Goal: Task Accomplishment & Management: Manage account settings

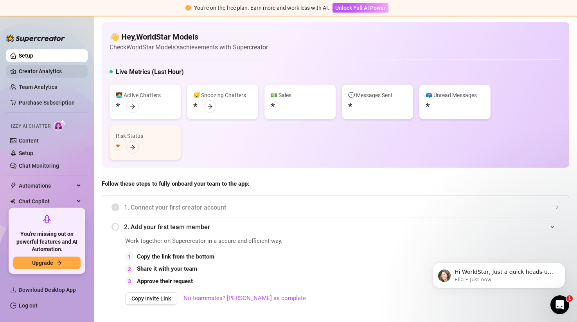
click at [54, 68] on link "Creator Analytics" at bounding box center [50, 71] width 63 height 13
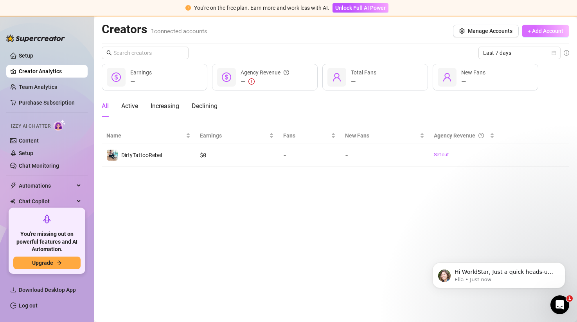
click at [537, 31] on span "+ Add Account" at bounding box center [546, 31] width 36 height 6
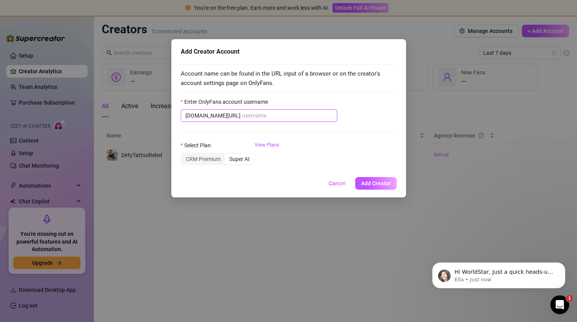
click at [250, 117] on input "Enter OnlyFans account username" at bounding box center [287, 115] width 90 height 9
click at [209, 161] on div "CRM Premium" at bounding box center [202, 158] width 43 height 11
click at [183, 155] on input "CRM Premium" at bounding box center [183, 155] width 0 height 0
click at [265, 145] on link "View Plans" at bounding box center [267, 156] width 25 height 31
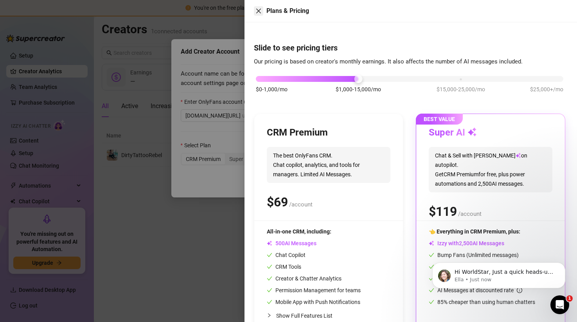
click at [259, 8] on icon "close" at bounding box center [258, 11] width 6 height 6
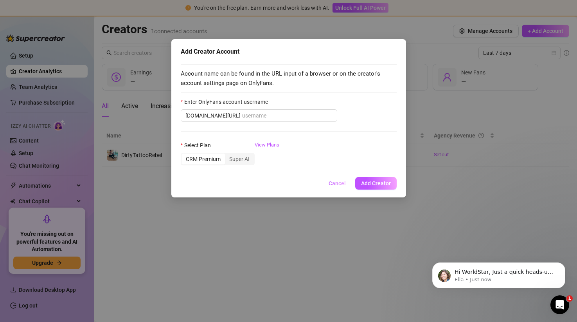
click at [335, 187] on button "Cancel" at bounding box center [337, 183] width 30 height 13
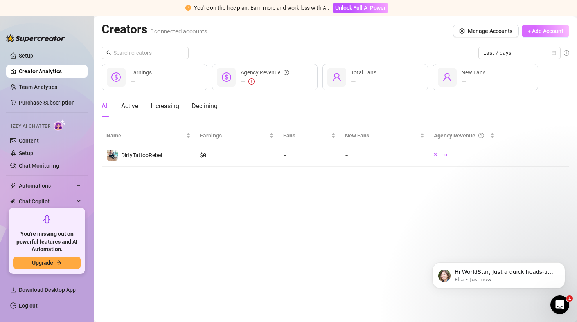
click at [529, 30] on span "+ Add Account" at bounding box center [546, 31] width 36 height 6
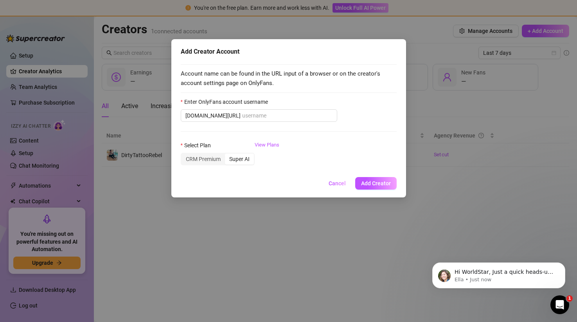
click at [257, 108] on div "Enter OnlyFans account username" at bounding box center [289, 103] width 216 height 12
click at [252, 113] on input "Enter OnlyFans account username" at bounding box center [287, 115] width 90 height 9
click at [242, 118] on input "Enter OnlyFans account username" at bounding box center [287, 115] width 90 height 9
paste input "egyalvip"
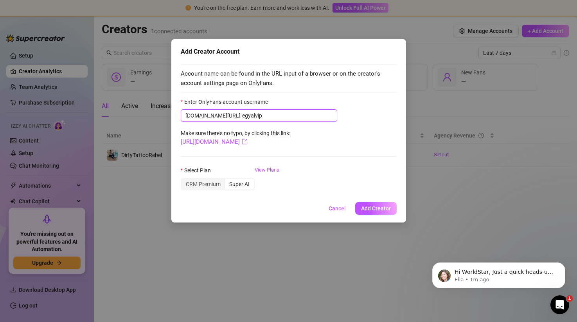
type input "egyalvip"
click at [221, 116] on span "[DOMAIN_NAME][URL] egyalvip" at bounding box center [259, 115] width 156 height 13
click at [242, 116] on input "egyalvip" at bounding box center [287, 115] width 90 height 9
click at [379, 207] on span "Add Creator" at bounding box center [376, 208] width 30 height 6
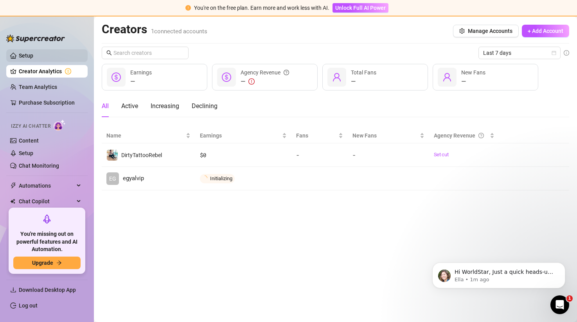
click at [19, 57] on link "Setup" at bounding box center [26, 55] width 14 height 6
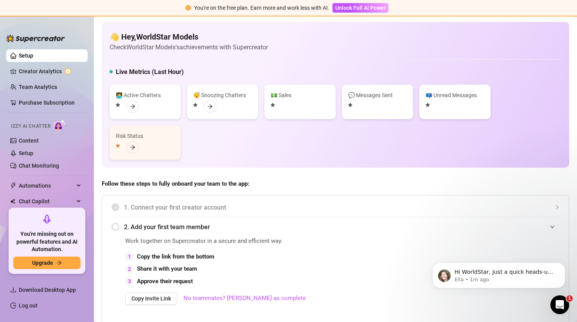
scroll to position [41, 0]
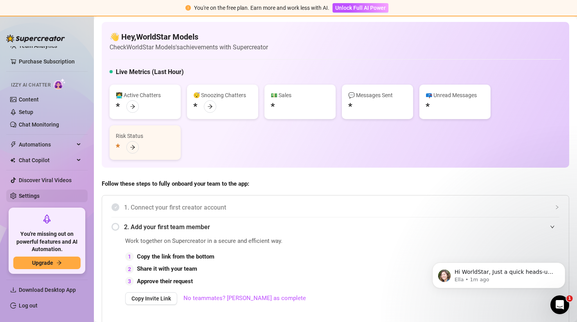
click at [39, 194] on link "Settings" at bounding box center [29, 195] width 21 height 6
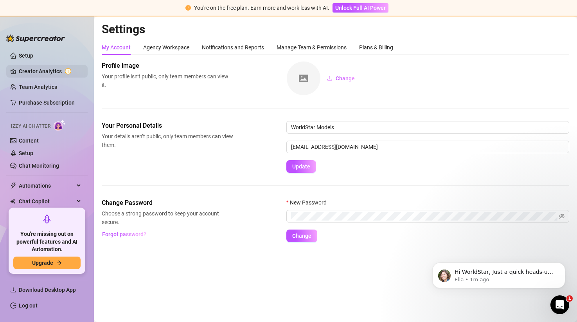
click at [50, 67] on link "Creator Analytics" at bounding box center [50, 71] width 63 height 13
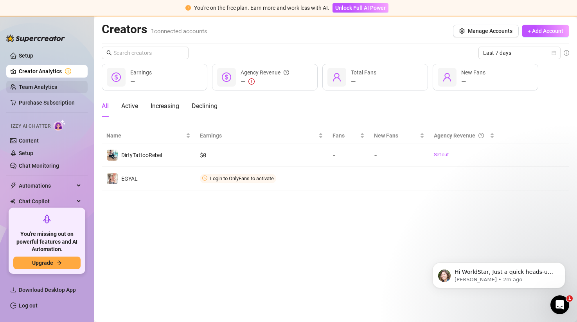
click at [57, 90] on link "Team Analytics" at bounding box center [38, 87] width 38 height 6
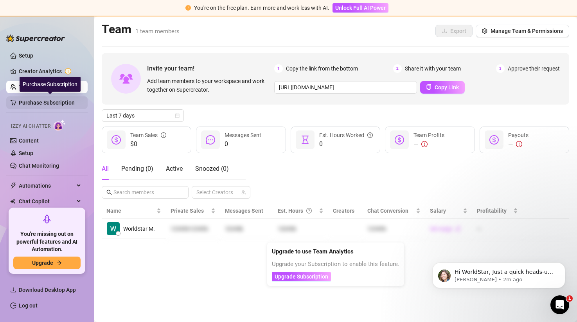
click at [42, 99] on link "Purchase Subscription" at bounding box center [50, 102] width 63 height 13
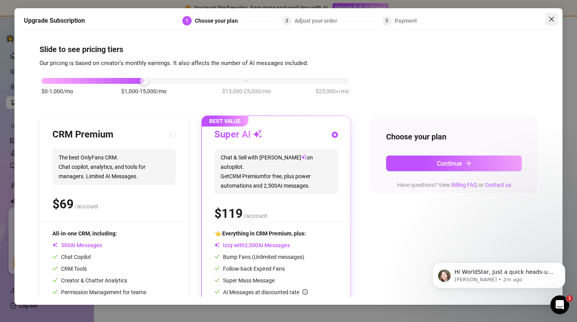
click at [554, 16] on icon "close" at bounding box center [551, 19] width 6 height 6
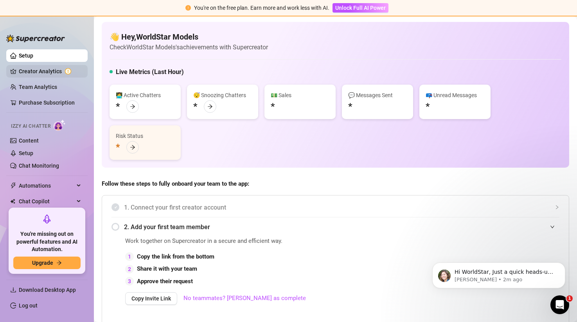
click at [49, 70] on link "Creator Analytics" at bounding box center [50, 71] width 63 height 13
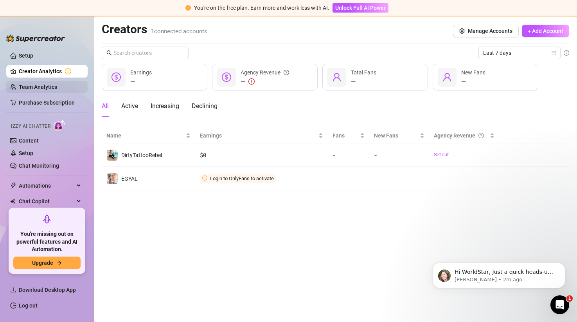
click at [45, 84] on link "Team Analytics" at bounding box center [38, 87] width 38 height 6
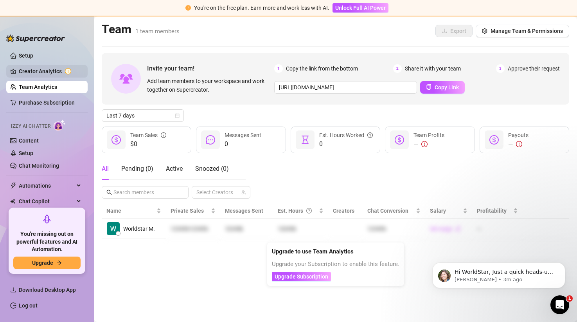
click at [48, 66] on link "Creator Analytics" at bounding box center [50, 71] width 63 height 13
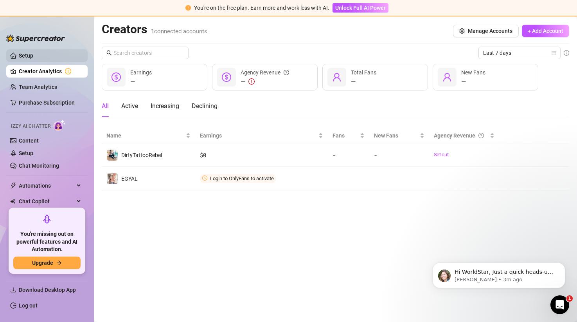
click at [30, 52] on link "Setup" at bounding box center [26, 55] width 14 height 6
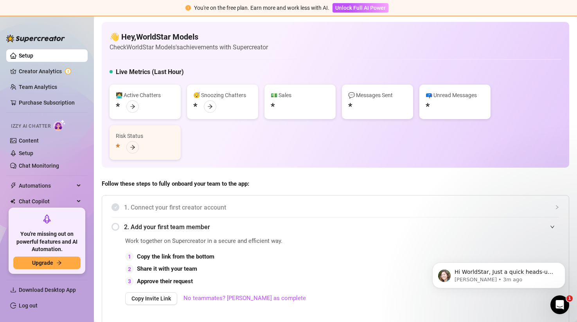
click at [30, 63] on ul "Setup Creator Analytics Team Analytics Purchase Subscription Izzy AI Chatter Co…" at bounding box center [46, 125] width 81 height 159
click at [30, 69] on link "Creator Analytics" at bounding box center [50, 71] width 63 height 13
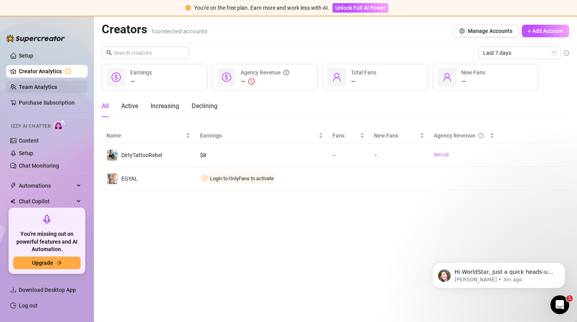
click at [39, 85] on link "Team Analytics" at bounding box center [38, 87] width 38 height 6
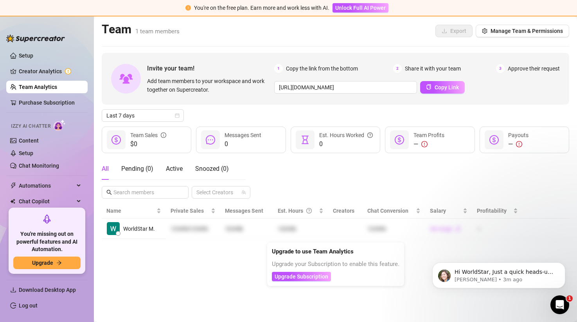
click at [37, 109] on ul "Setup Creator Analytics Team Analytics Purchase Subscription Izzy AI Chatter Co…" at bounding box center [46, 125] width 81 height 159
click at [37, 108] on link "Purchase Subscription" at bounding box center [50, 102] width 63 height 13
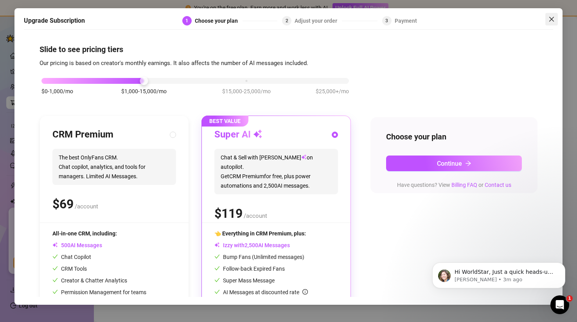
click at [554, 20] on icon "close" at bounding box center [551, 19] width 6 height 6
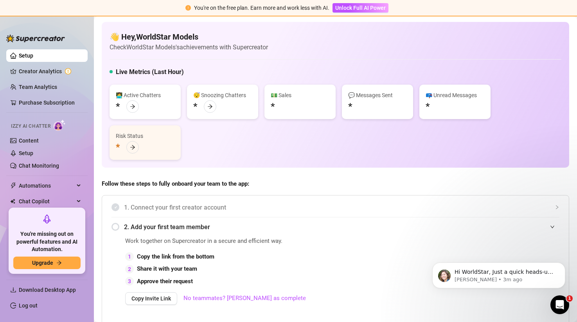
scroll to position [41, 0]
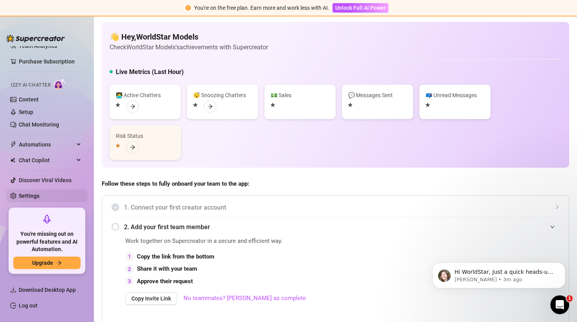
click at [38, 195] on link "Settings" at bounding box center [29, 195] width 21 height 6
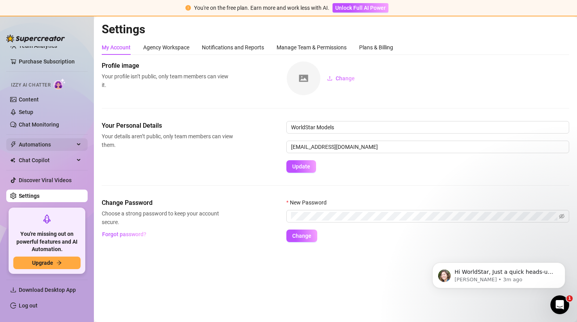
click at [48, 144] on span "Automations" at bounding box center [47, 144] width 56 height 13
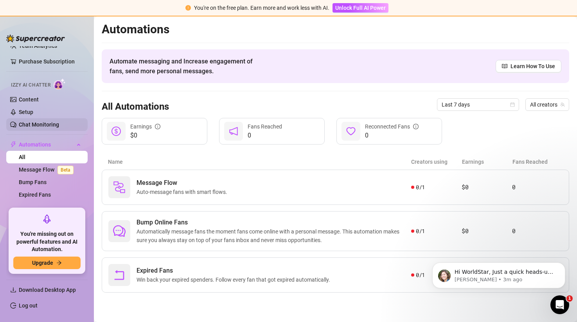
click at [53, 122] on link "Chat Monitoring" at bounding box center [39, 124] width 40 height 6
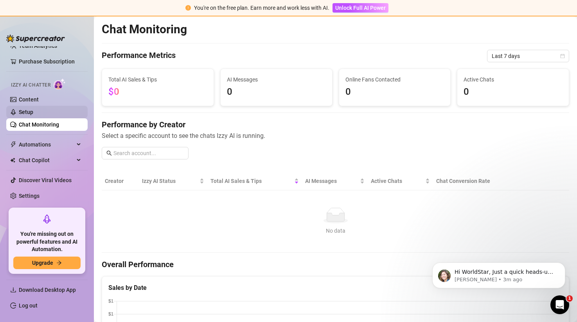
click at [33, 109] on link "Setup" at bounding box center [26, 112] width 14 height 6
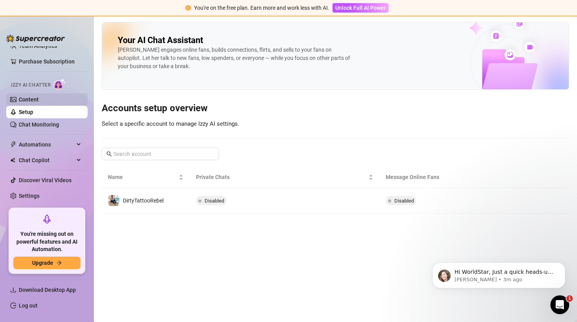
click at [39, 96] on link "Content" at bounding box center [29, 99] width 20 height 6
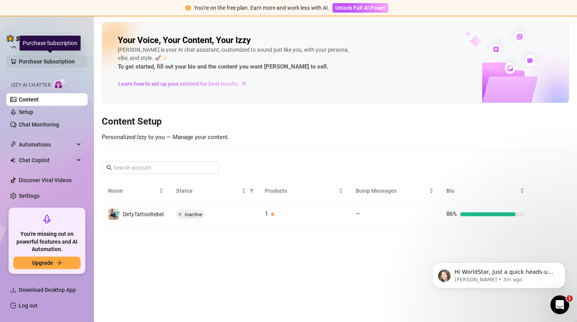
click at [58, 62] on link "Purchase Subscription" at bounding box center [50, 61] width 63 height 13
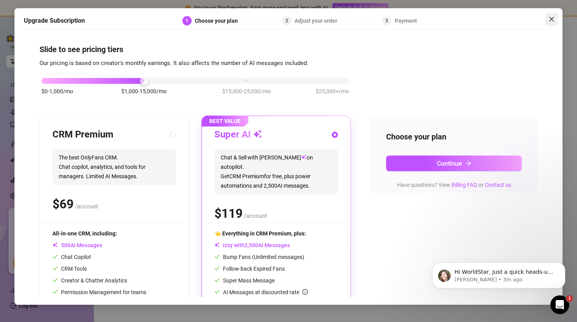
click at [555, 20] on span "Close" at bounding box center [551, 19] width 13 height 6
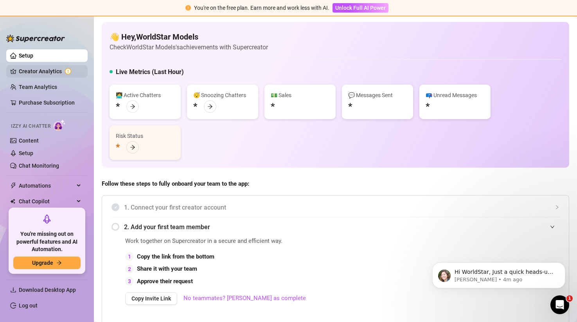
click at [57, 71] on link "Creator Analytics" at bounding box center [50, 71] width 63 height 13
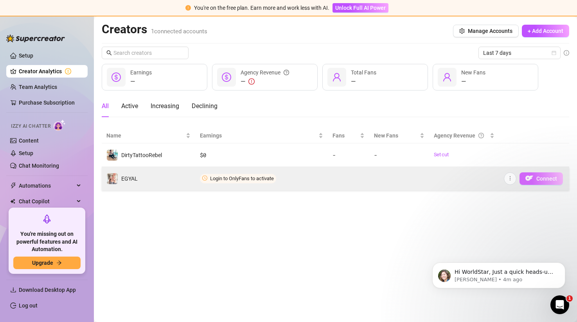
click at [544, 178] on span "Connect" at bounding box center [546, 178] width 21 height 6
click at [535, 178] on button "Connect" at bounding box center [540, 178] width 43 height 13
